Goal: Task Accomplishment & Management: Manage account settings

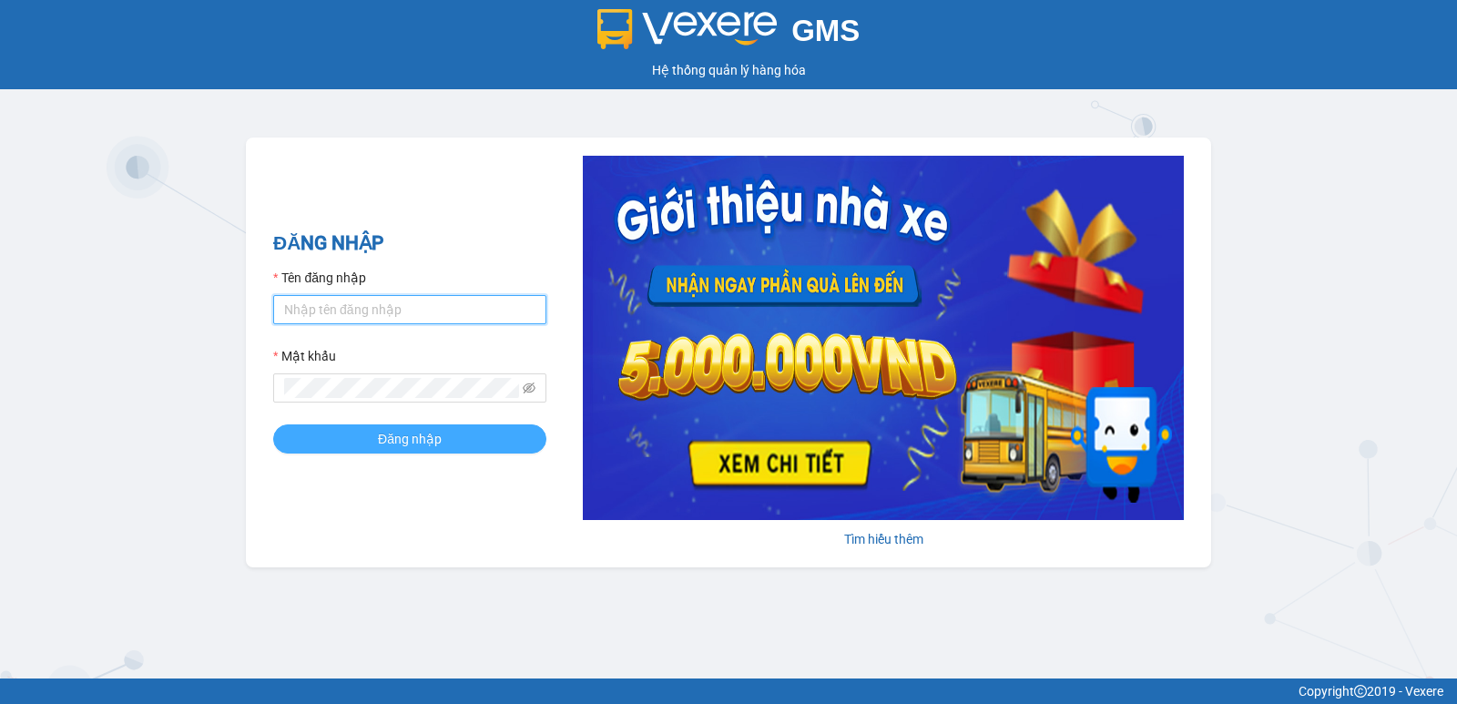
type input "hoangmaisg.kimma"
click at [365, 442] on button "Đăng nhập" at bounding box center [409, 438] width 273 height 29
click at [364, 441] on button "Đăng nhập" at bounding box center [409, 438] width 273 height 29
